Goal: Information Seeking & Learning: Learn about a topic

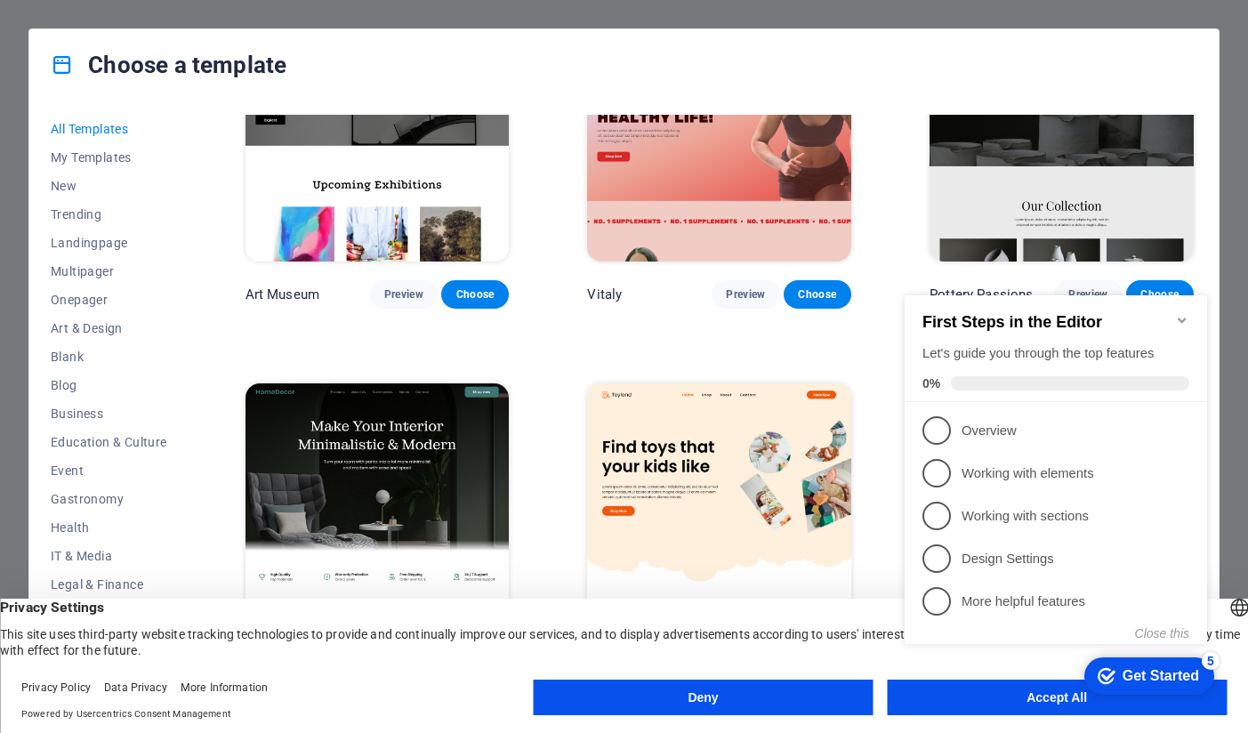
scroll to position [534, 0]
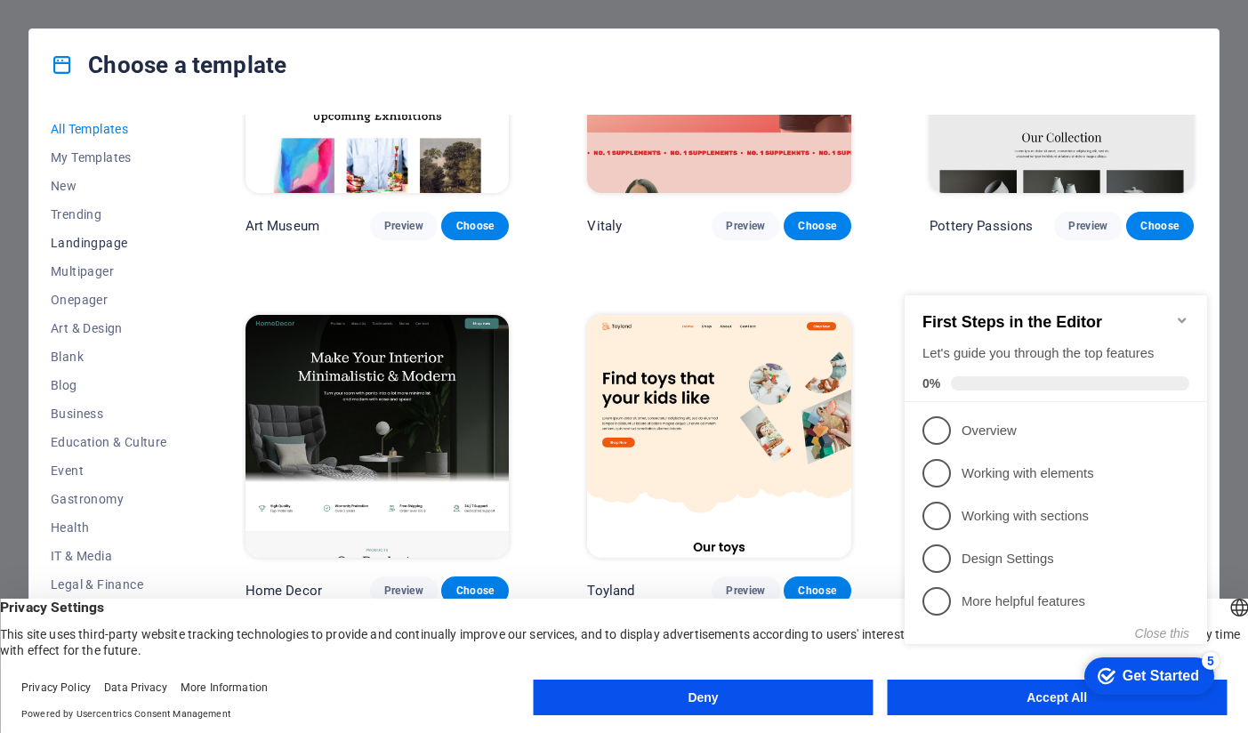
click at [104, 245] on span "Landingpage" at bounding box center [109, 243] width 117 height 14
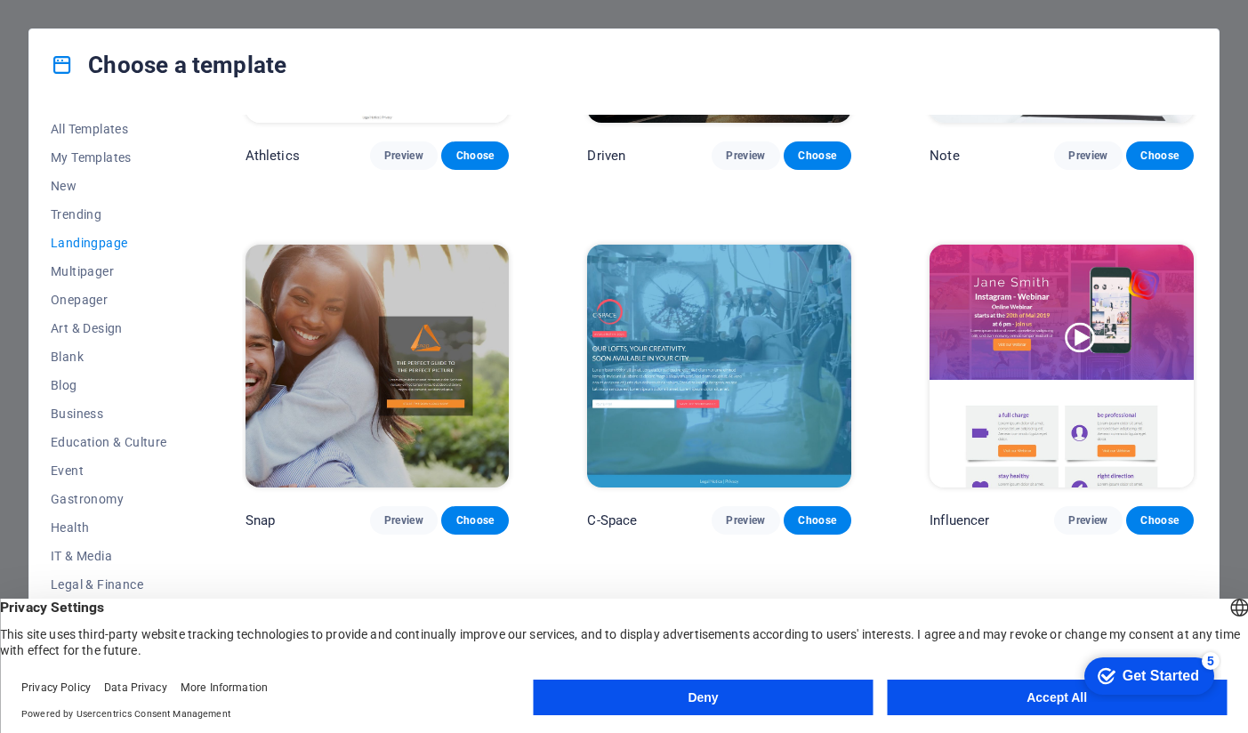
scroll to position [978, 0]
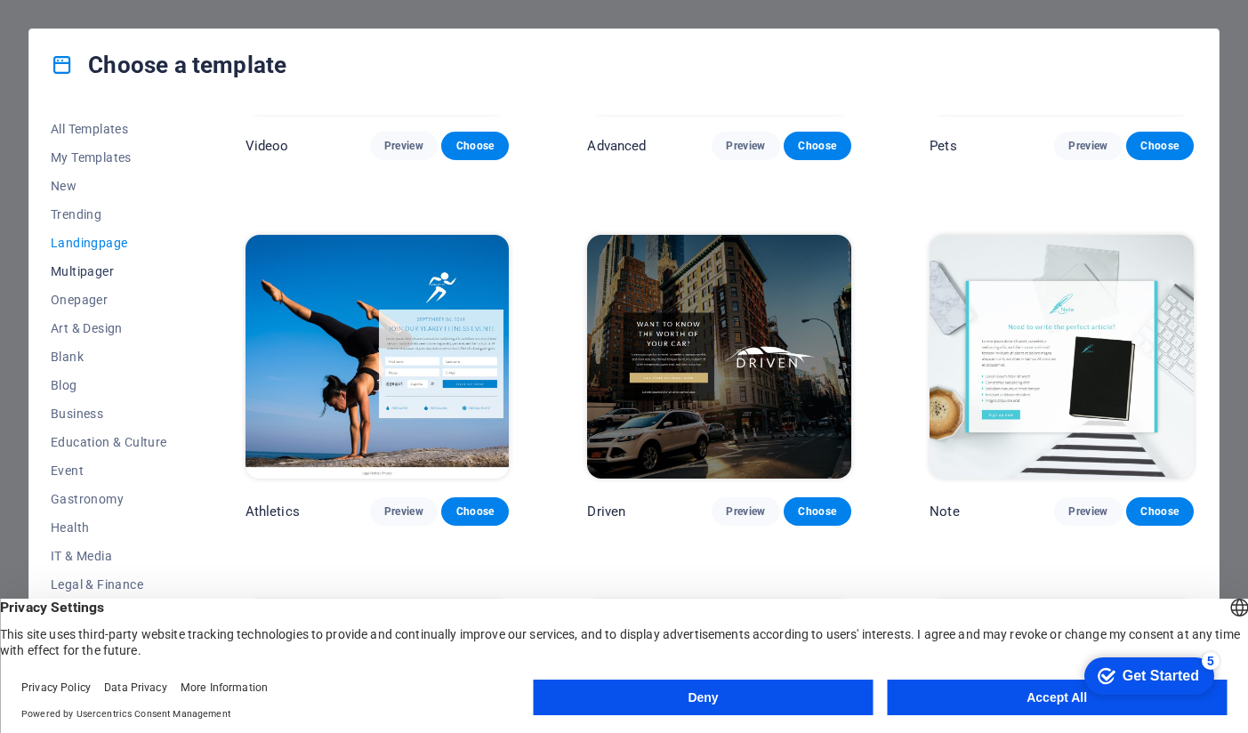
click at [106, 271] on span "Multipager" at bounding box center [109, 271] width 117 height 14
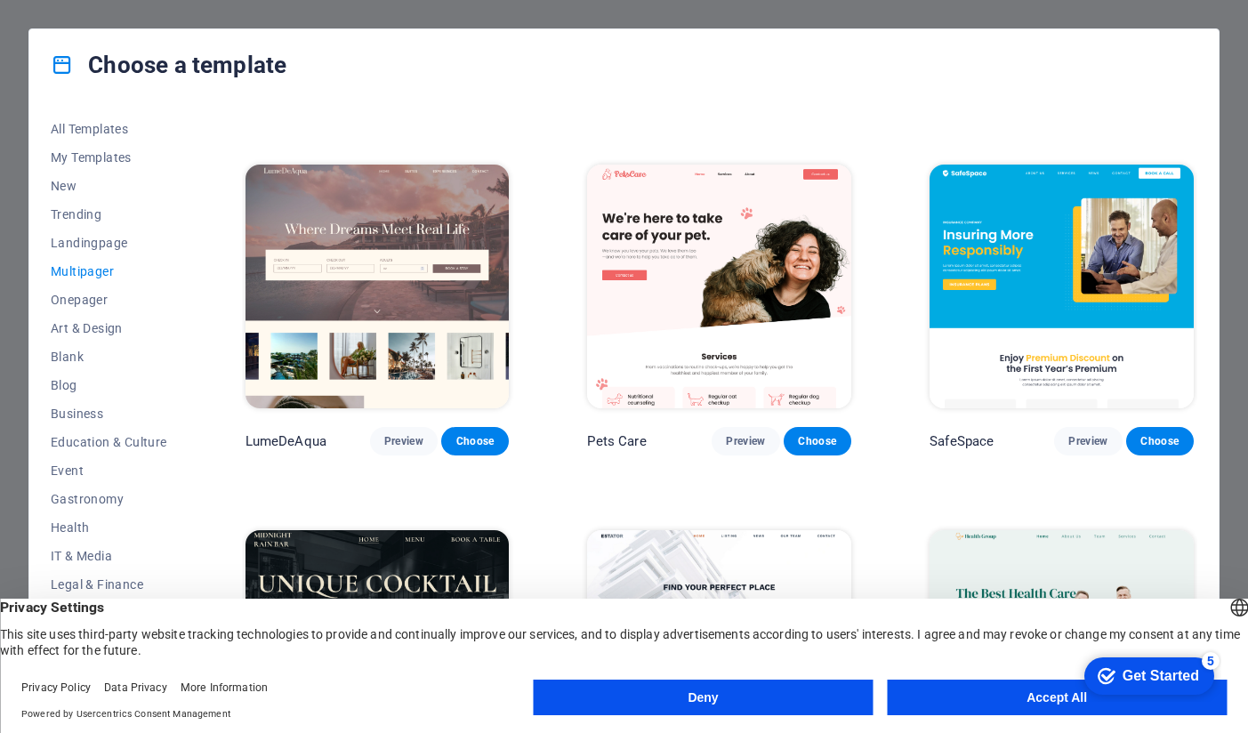
scroll to position [2045, 0]
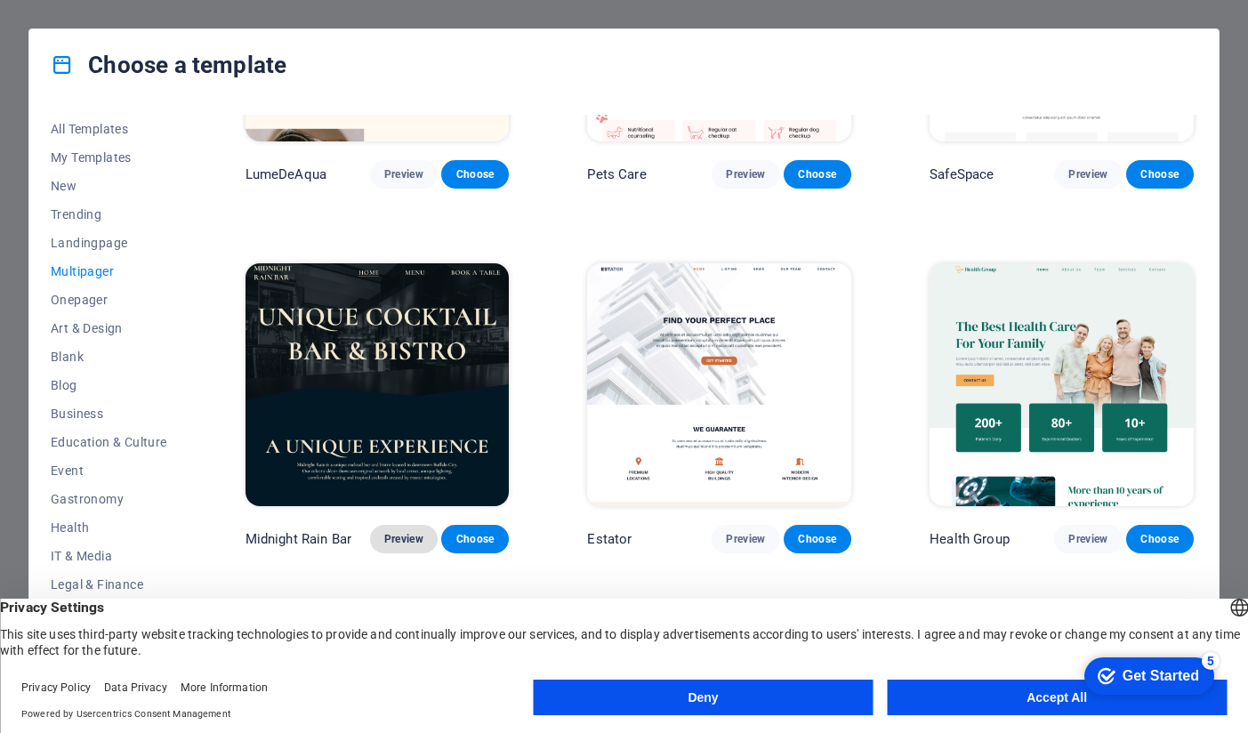
click at [405, 532] on span "Preview" at bounding box center [403, 539] width 39 height 14
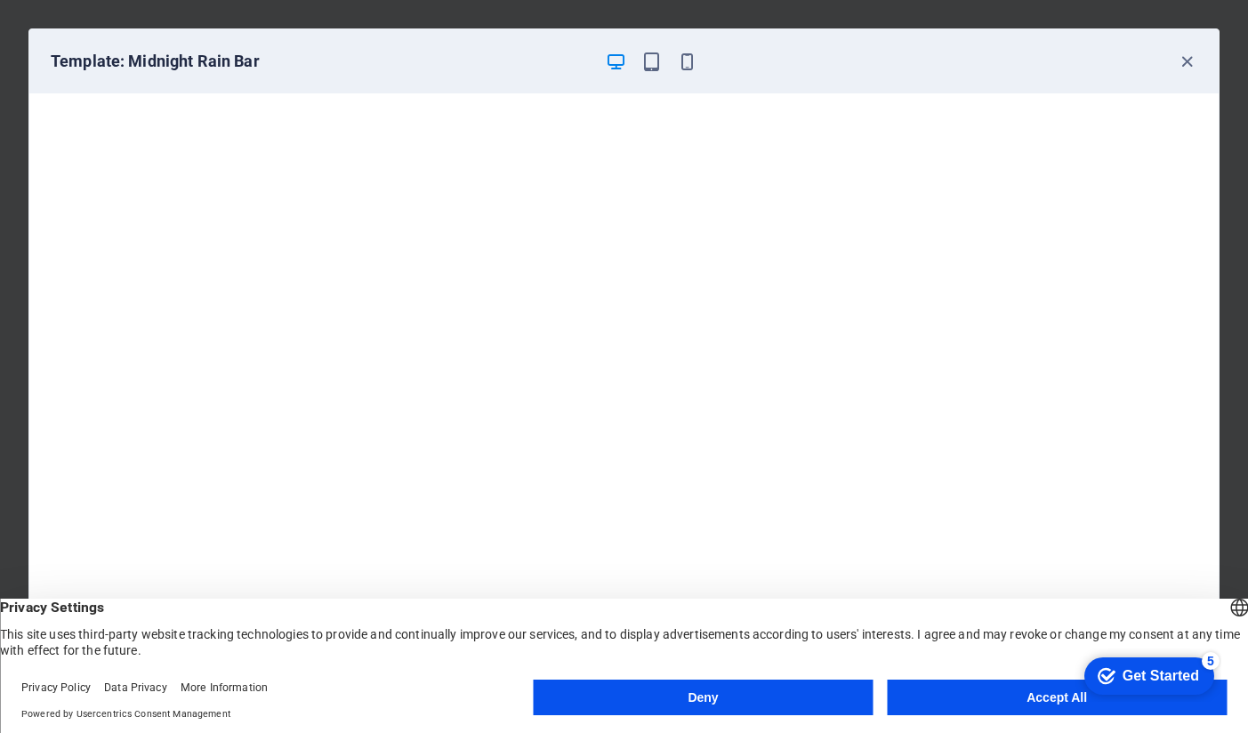
scroll to position [4, 0]
click at [740, 696] on button "Deny" at bounding box center [704, 697] width 340 height 36
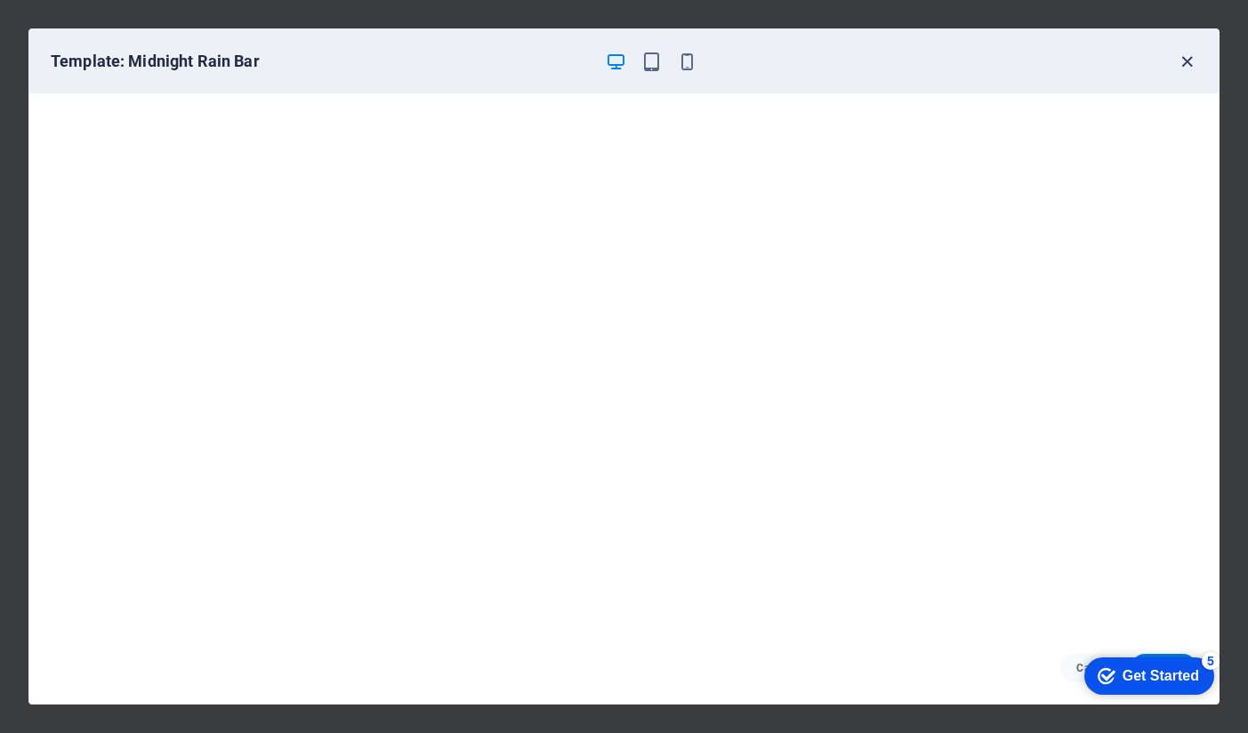
click at [1185, 59] on icon "button" at bounding box center [1187, 62] width 20 height 20
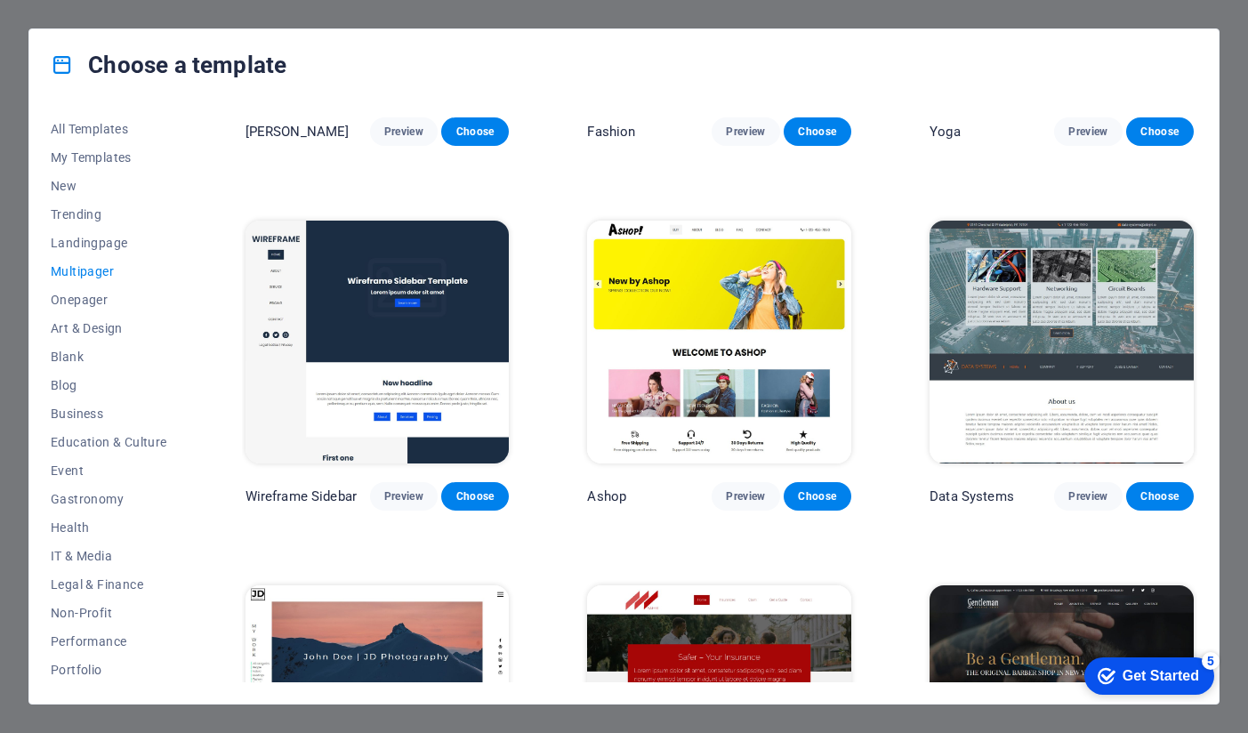
scroll to position [4180, 0]
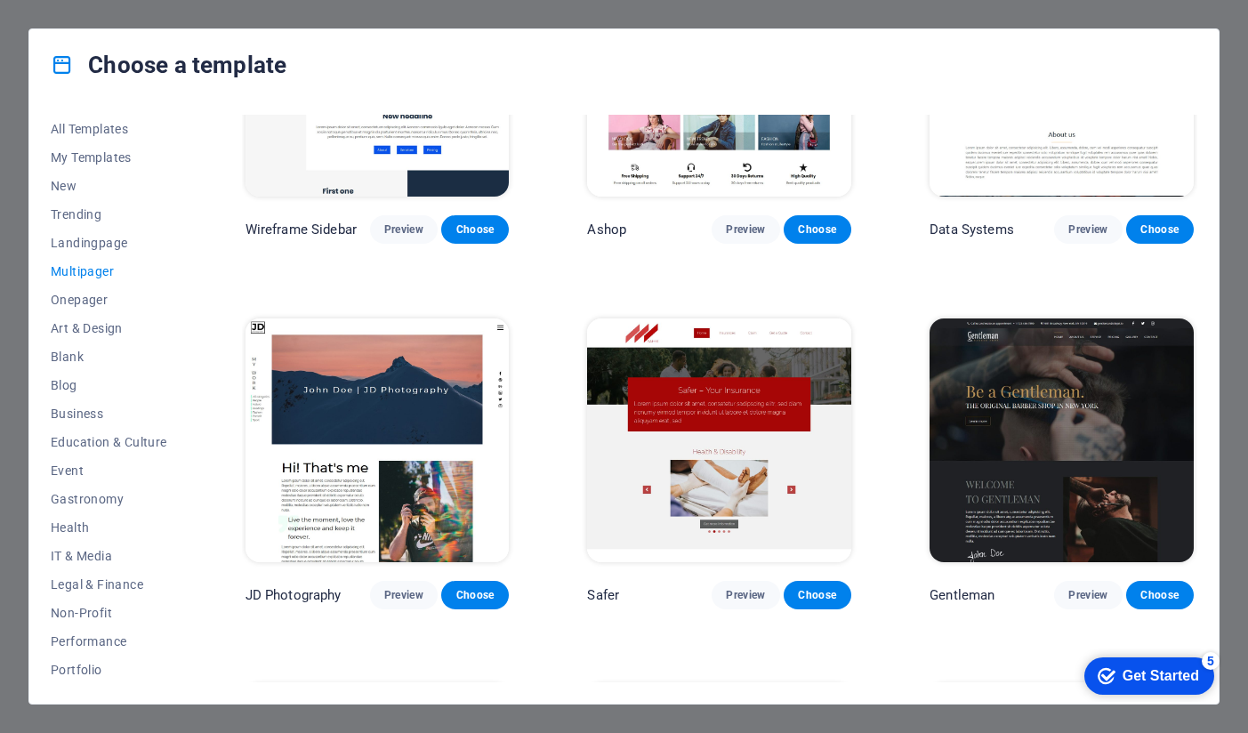
click at [1030, 390] on img at bounding box center [1061, 439] width 264 height 243
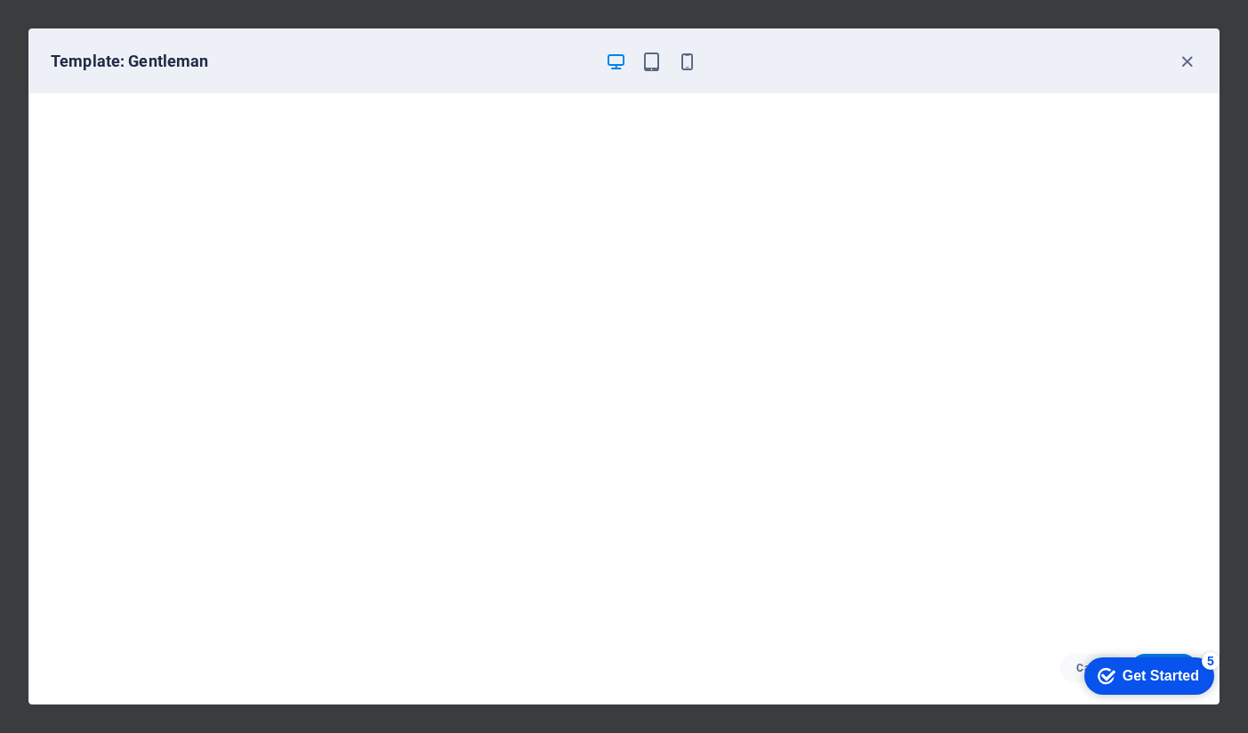
scroll to position [4, 0]
click at [1190, 60] on icon "button" at bounding box center [1187, 62] width 20 height 20
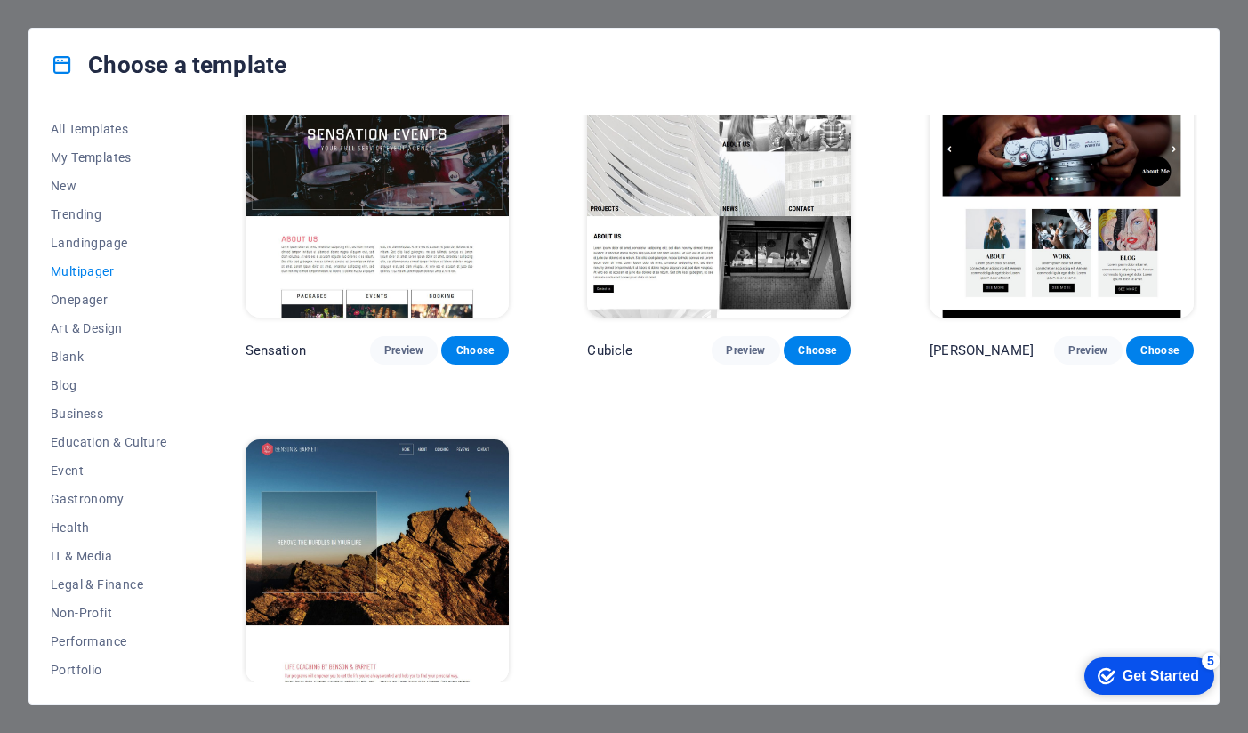
scroll to position [7815, 0]
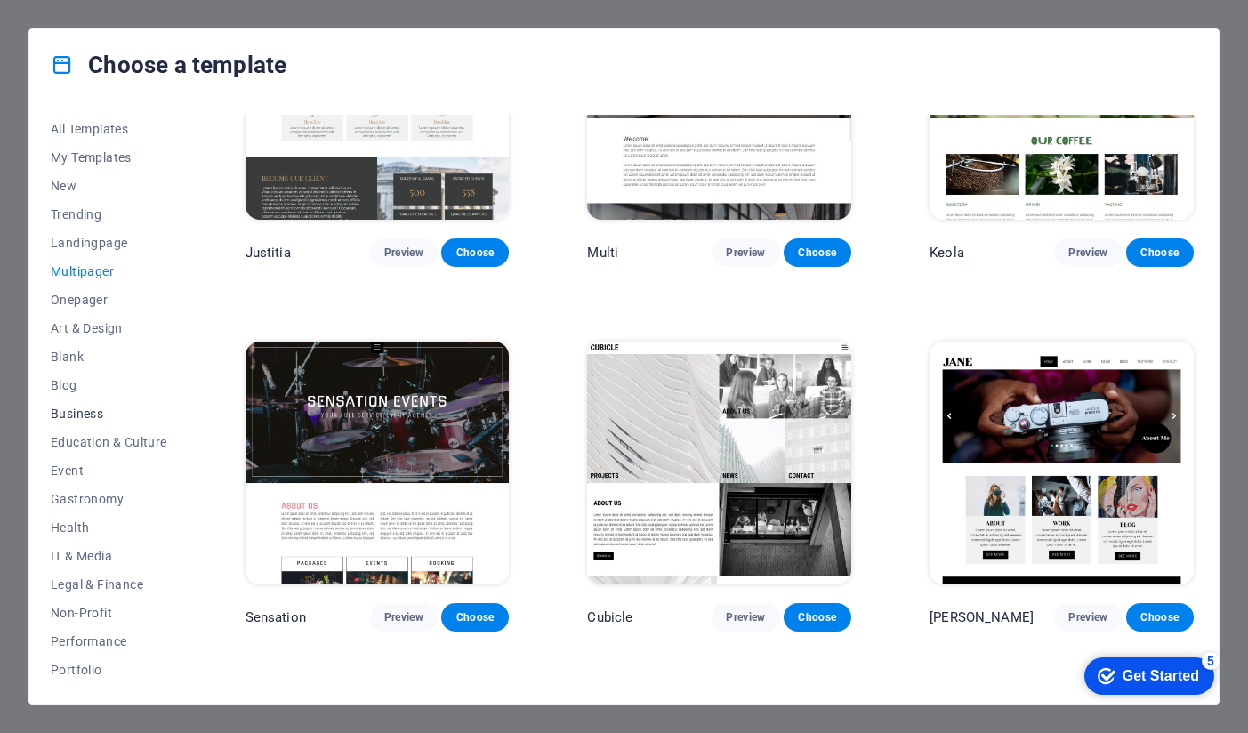
click at [95, 411] on span "Business" at bounding box center [109, 413] width 117 height 14
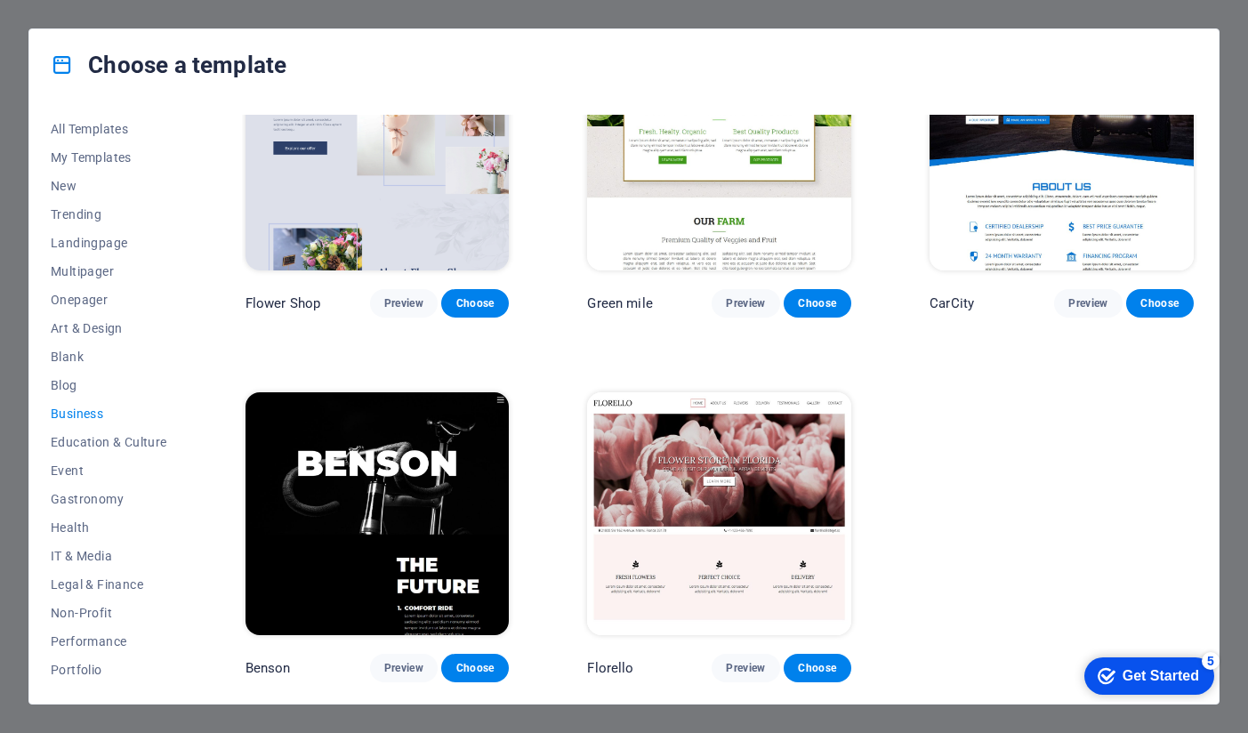
scroll to position [451, 0]
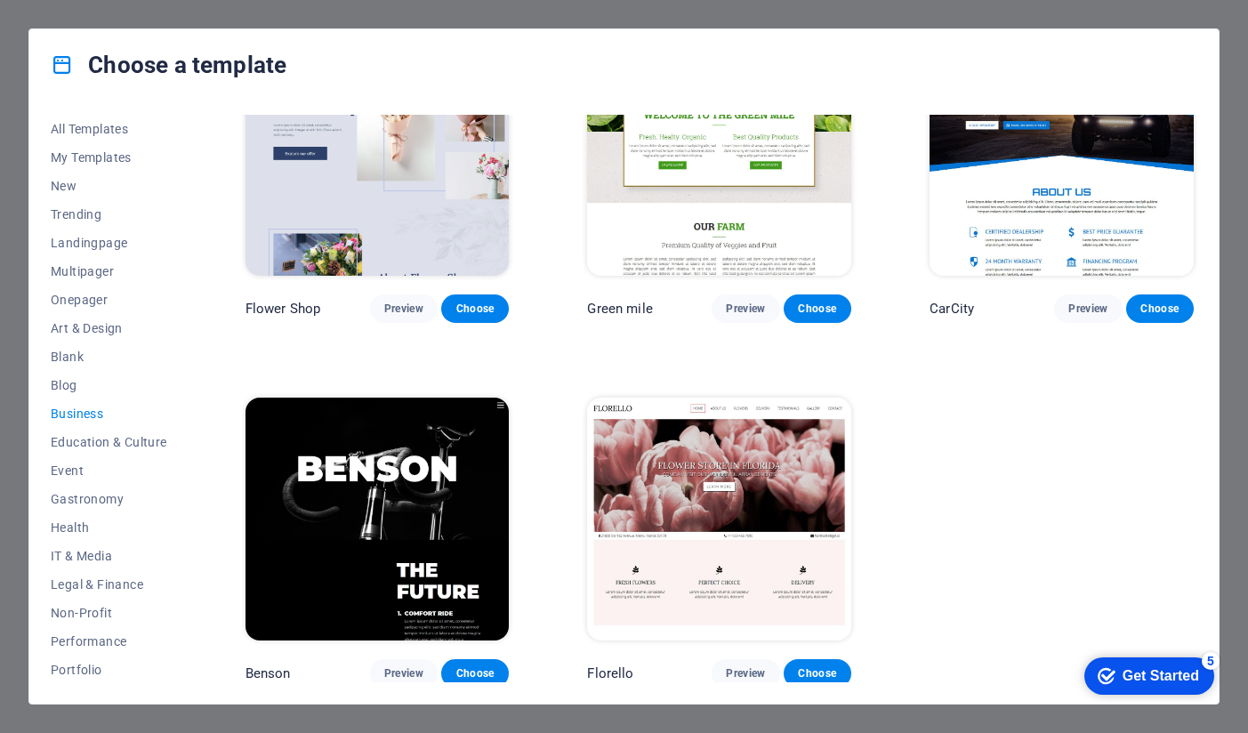
click at [375, 518] on img at bounding box center [377, 519] width 264 height 243
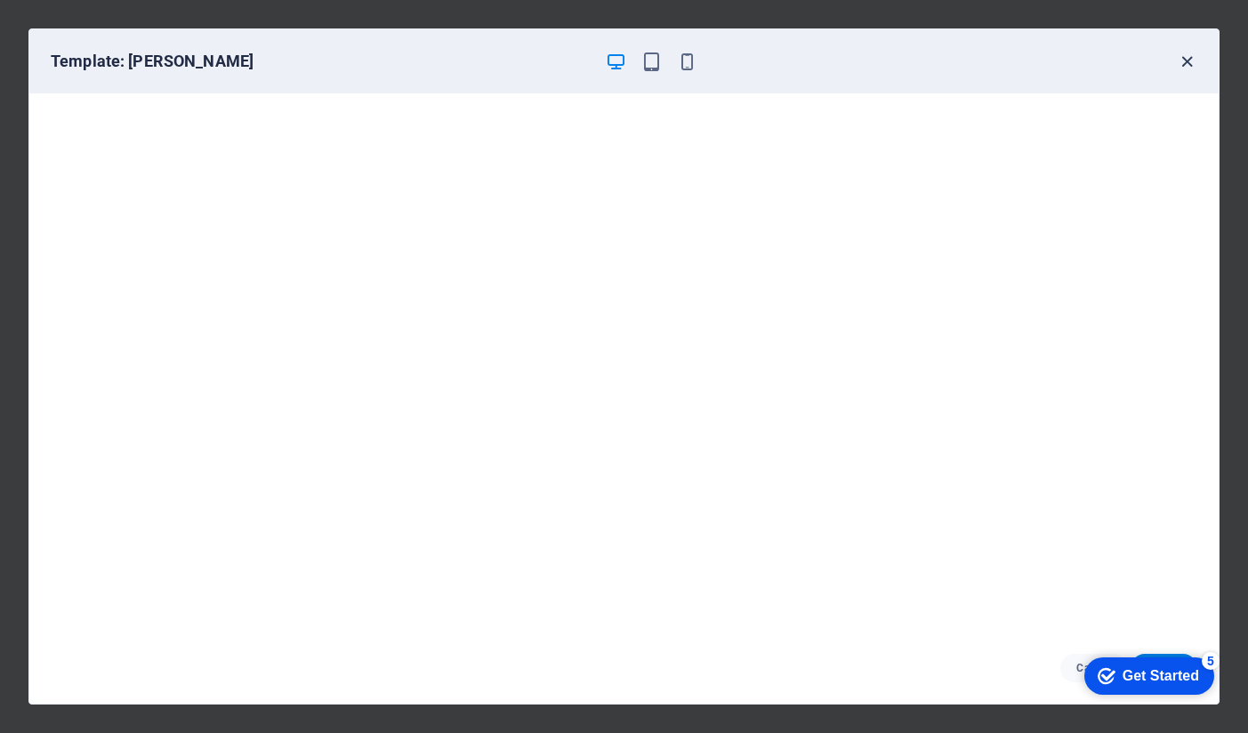
click at [1191, 62] on icon "button" at bounding box center [1187, 62] width 20 height 20
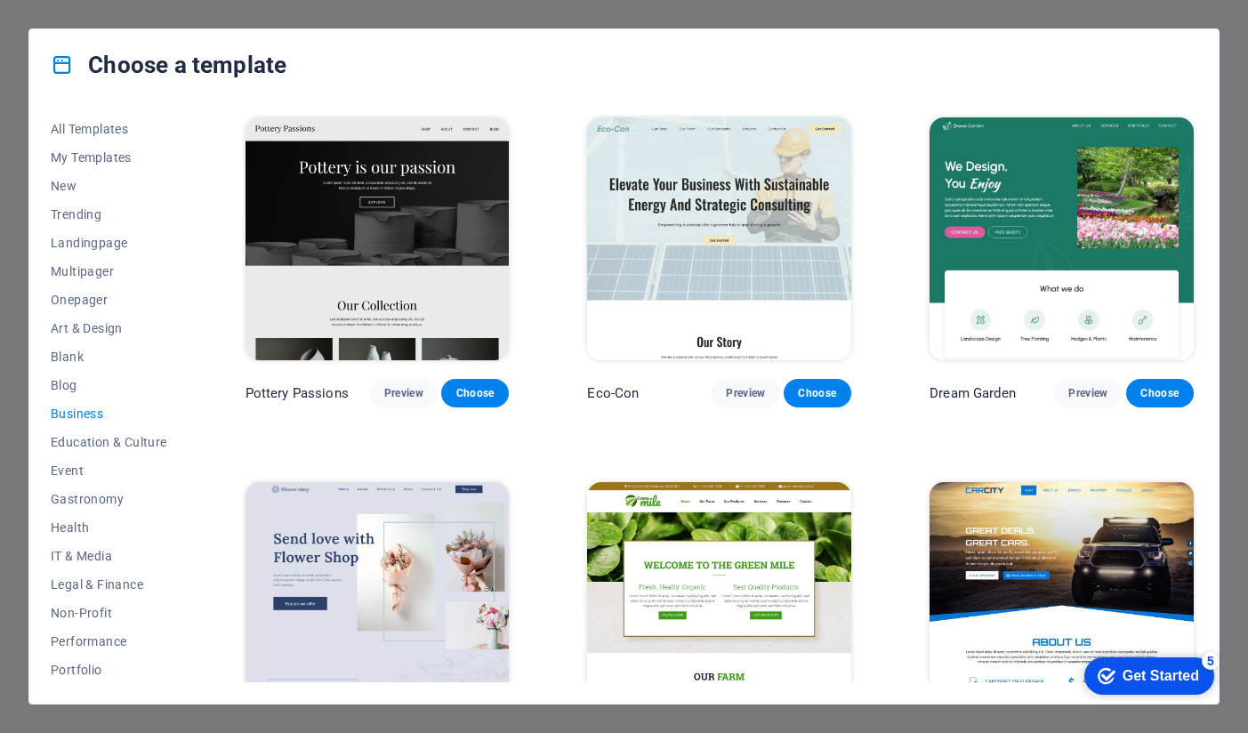
scroll to position [0, 0]
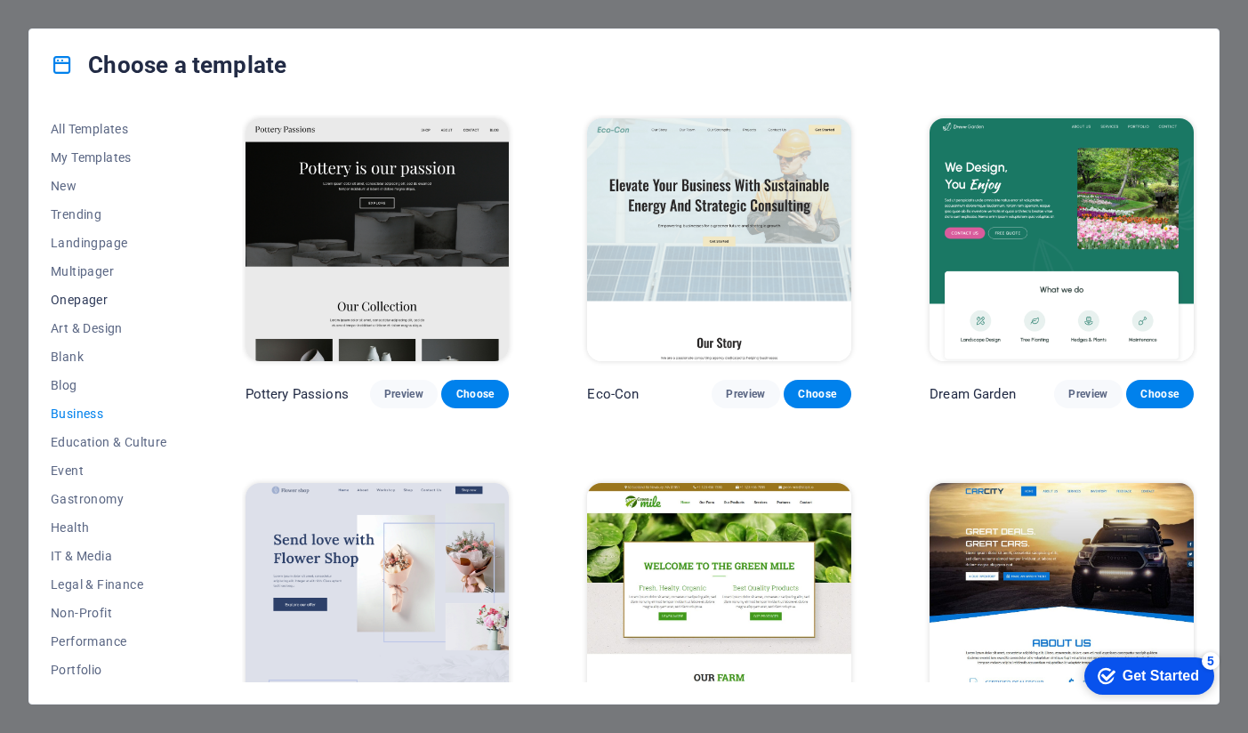
click at [98, 298] on span "Onepager" at bounding box center [109, 300] width 117 height 14
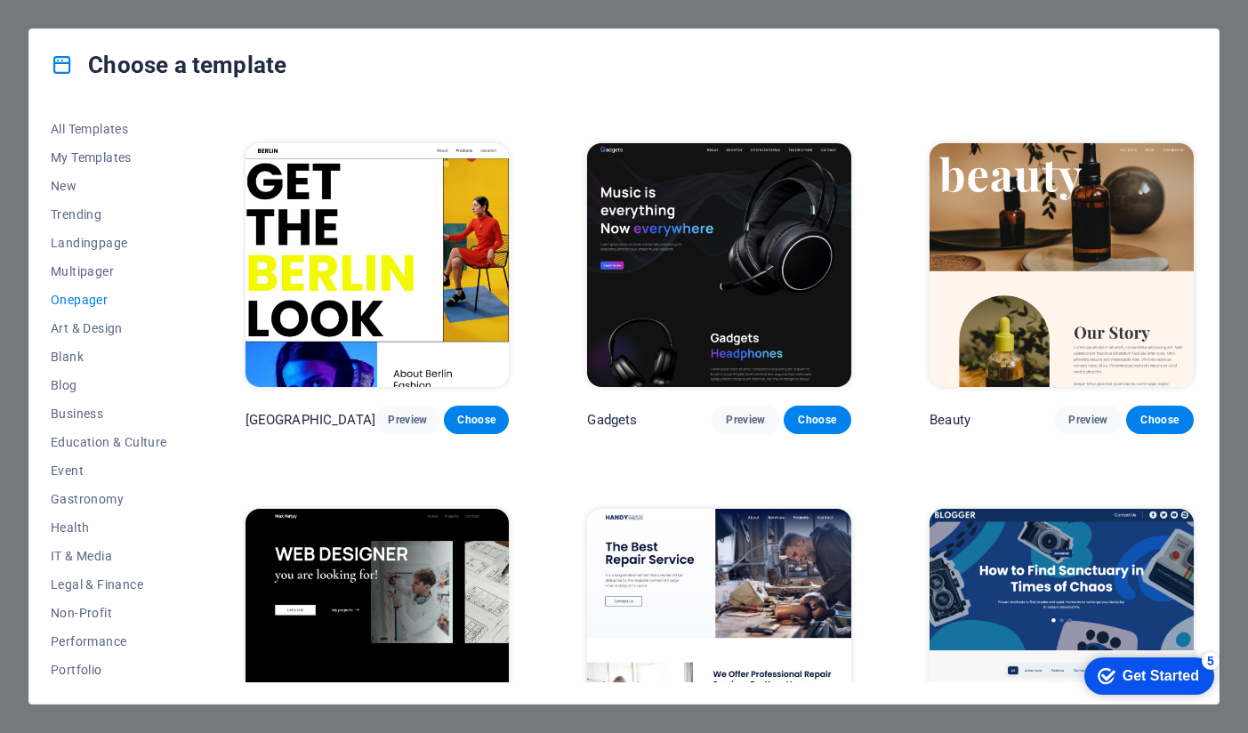
scroll to position [1596, 0]
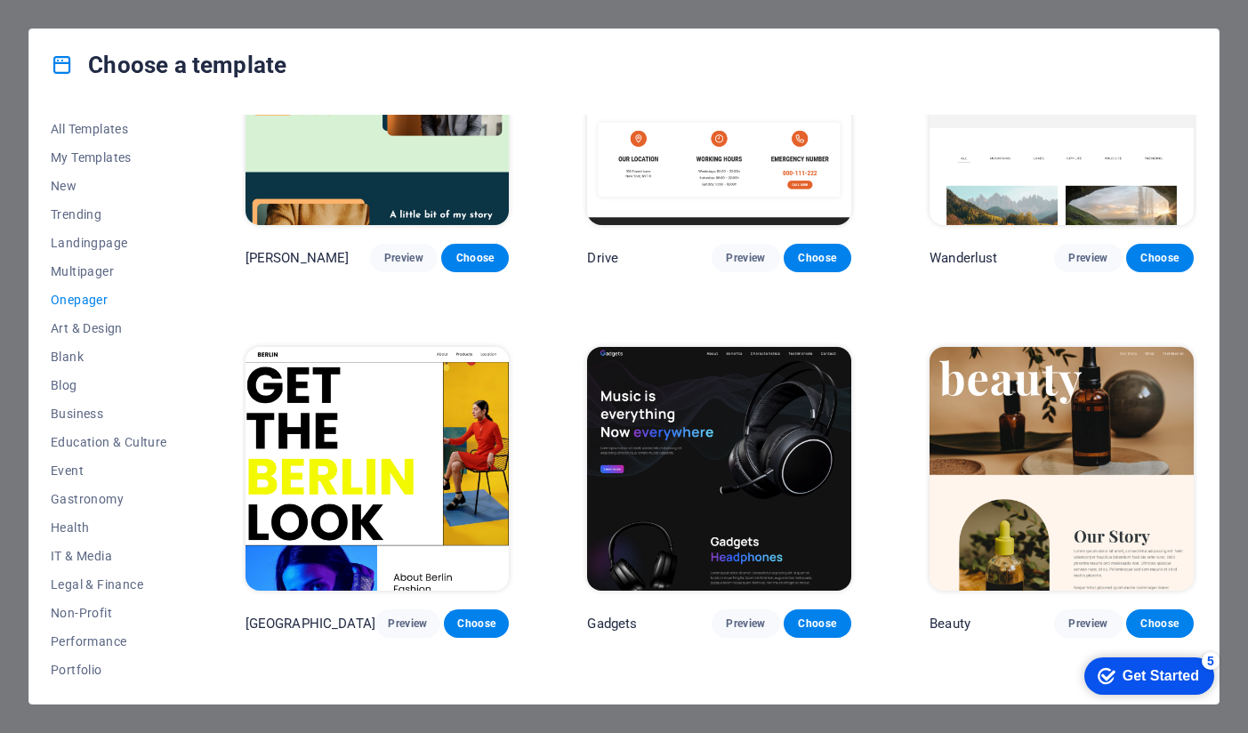
click at [707, 418] on img at bounding box center [719, 468] width 264 height 243
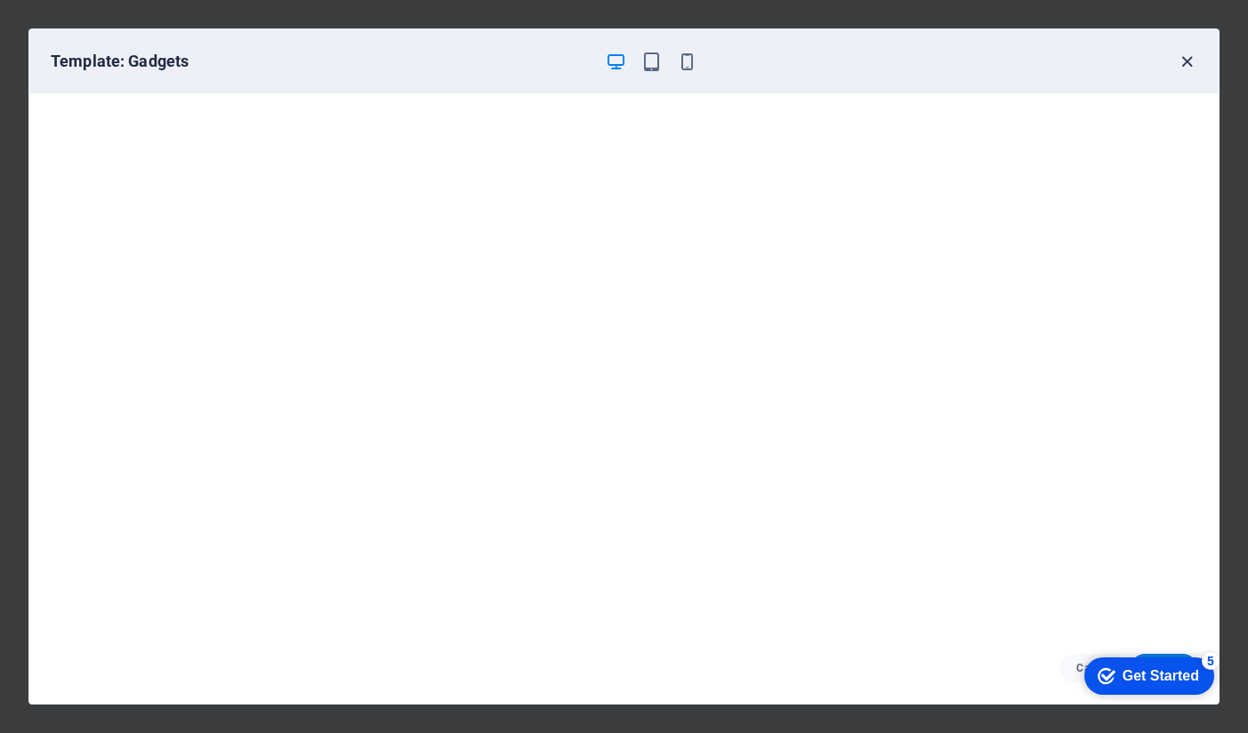
click at [1185, 58] on icon "button" at bounding box center [1187, 62] width 20 height 20
